Goal: Use online tool/utility

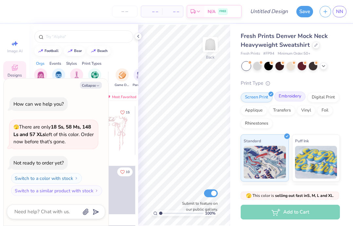
click at [286, 98] on div "Embroidery" at bounding box center [289, 97] width 31 height 10
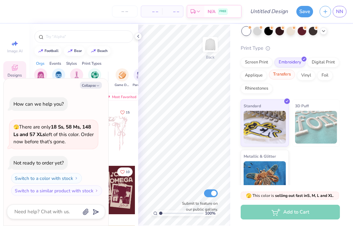
scroll to position [47, 0]
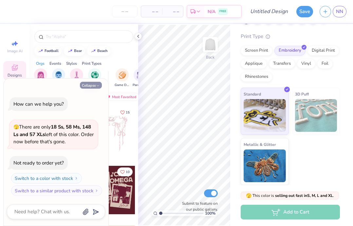
click at [90, 85] on button "Collapse" at bounding box center [91, 85] width 22 height 7
type textarea "x"
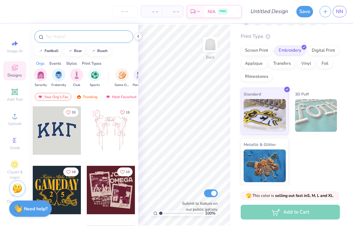
click at [77, 37] on input "text" at bounding box center [87, 36] width 84 height 7
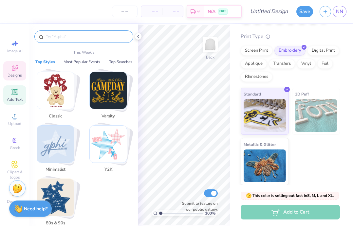
click at [18, 98] on span "Add Text" at bounding box center [15, 99] width 16 height 5
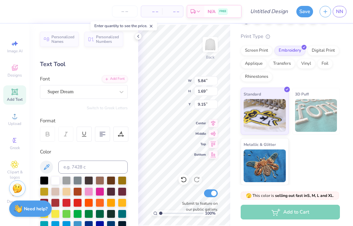
type textarea "f"
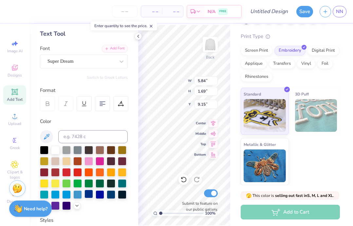
scroll to position [33, 0]
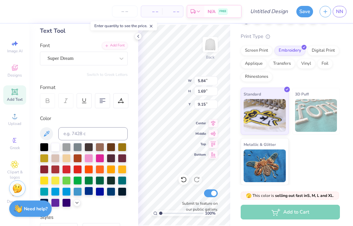
type textarea "FCR"
click at [88, 189] on div at bounding box center [88, 191] width 9 height 9
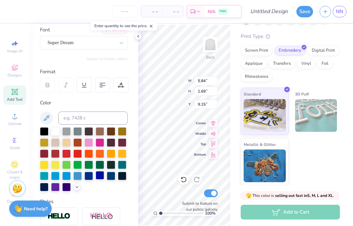
click at [99, 177] on div at bounding box center [100, 175] width 9 height 9
click at [110, 177] on div at bounding box center [111, 175] width 9 height 9
click at [86, 173] on div at bounding box center [88, 175] width 9 height 9
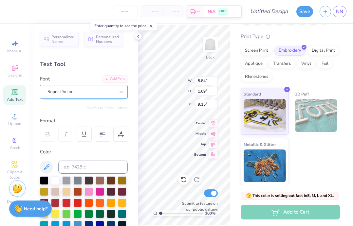
click at [65, 95] on div "Super Dream" at bounding box center [81, 92] width 69 height 10
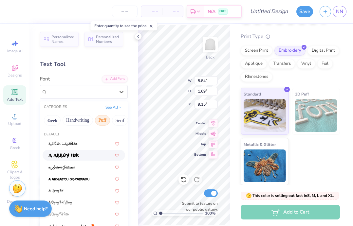
click at [105, 120] on button "Puff" at bounding box center [102, 120] width 15 height 10
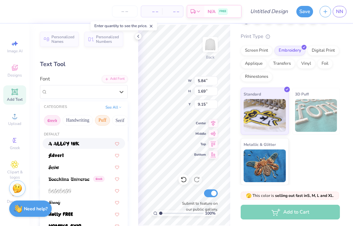
click at [54, 121] on button "Greek" at bounding box center [52, 120] width 17 height 10
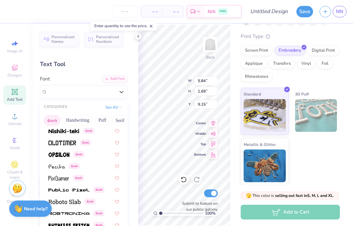
scroll to position [396, 0]
